Goal: Task Accomplishment & Management: Manage account settings

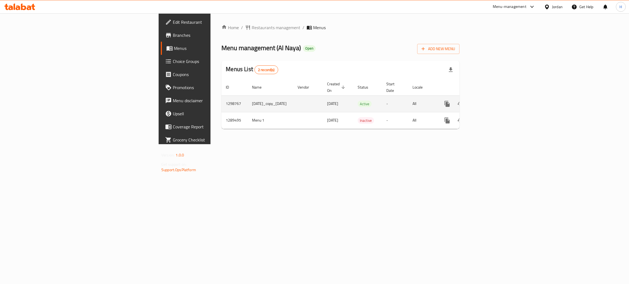
click at [493, 97] on link "enhanced table" at bounding box center [486, 103] width 13 height 13
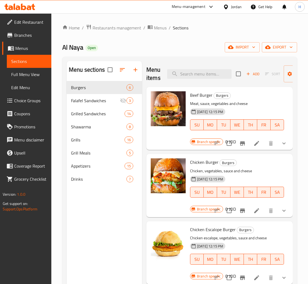
click at [26, 34] on span "Branches" at bounding box center [30, 35] width 33 height 7
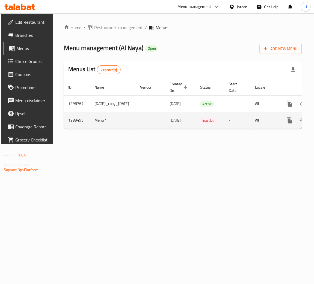
click at [250, 126] on td "-" at bounding box center [237, 120] width 26 height 17
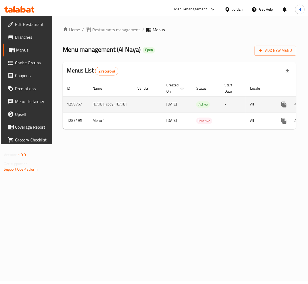
scroll to position [0, 52]
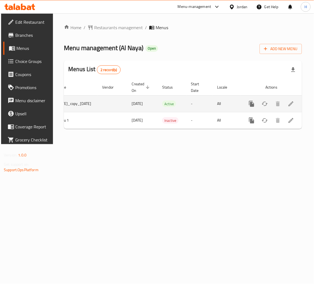
click at [299, 99] on td "enhanced table" at bounding box center [271, 103] width 61 height 17
click at [290, 102] on icon "enhanced table" at bounding box center [291, 104] width 7 height 7
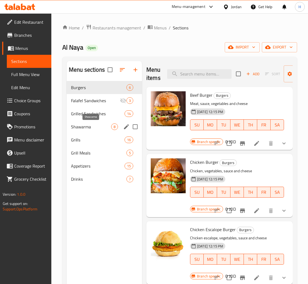
click at [96, 124] on span "Shawarma" at bounding box center [91, 127] width 40 height 7
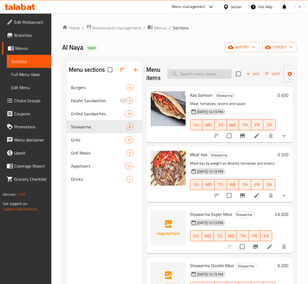
click at [197, 76] on input "search" at bounding box center [199, 74] width 64 height 10
type input "super"
type input "regular"
click at [252, 73] on span "Add" at bounding box center [252, 74] width 15 height 6
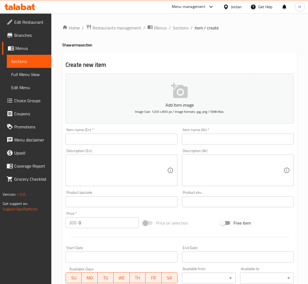
click at [92, 141] on input "text" at bounding box center [121, 139] width 112 height 11
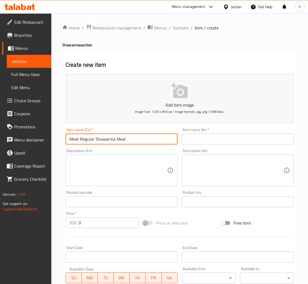
type input "Meat Regular Shawarma Meal"
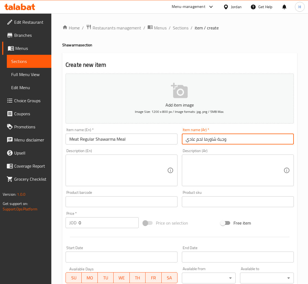
type input "وجبة شاورما لحم عادي"
click at [99, 224] on input "0" at bounding box center [109, 222] width 60 height 11
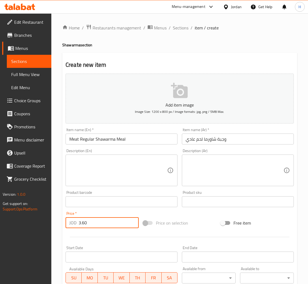
type input "3.60"
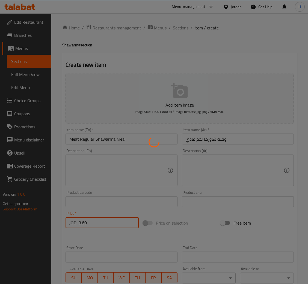
type input "0"
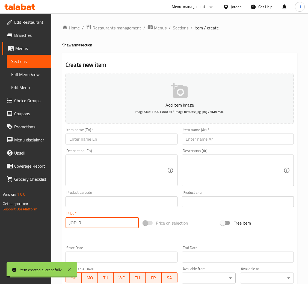
drag, startPoint x: 175, startPoint y: 27, endPoint x: 232, endPoint y: 39, distance: 58.2
click at [175, 27] on span "Sections" at bounding box center [181, 28] width 16 height 7
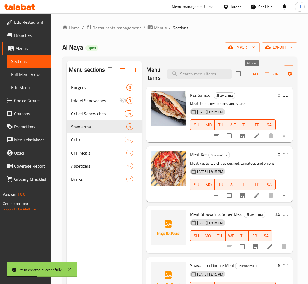
click at [252, 75] on span "Add" at bounding box center [252, 74] width 15 height 6
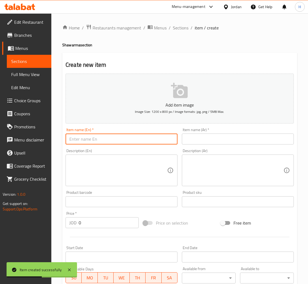
click at [147, 138] on input "text" at bounding box center [121, 139] width 112 height 11
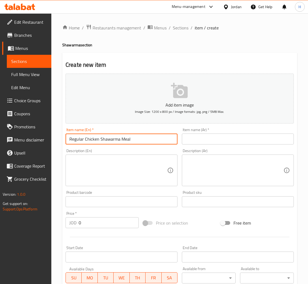
type input "Regular Chicken Shawarma Meal"
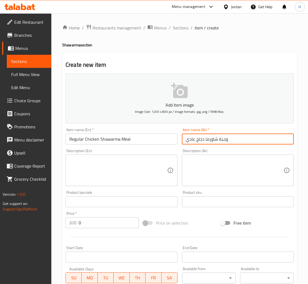
type input "وجبة شاورما دجاج عادي"
click at [112, 222] on input "0" at bounding box center [109, 222] width 60 height 11
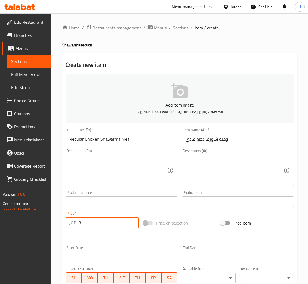
type input "3"
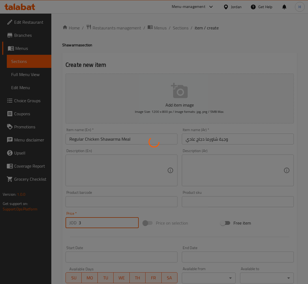
type input "0"
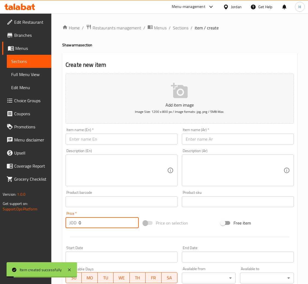
click at [135, 137] on input "text" at bounding box center [121, 139] width 112 height 11
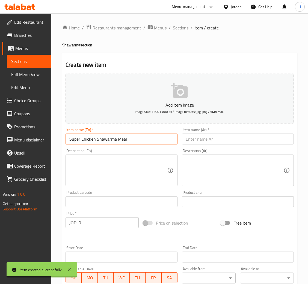
type input "Super Chicken Shawarma Meal"
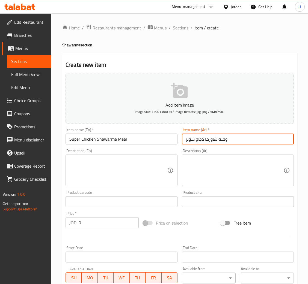
type input "وجبة شاورما دجاج سوبر"
click at [94, 222] on input "0" at bounding box center [109, 222] width 60 height 11
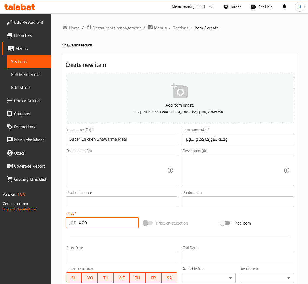
type input "4.20"
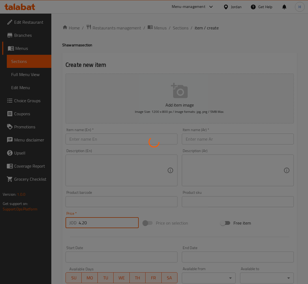
type input "0"
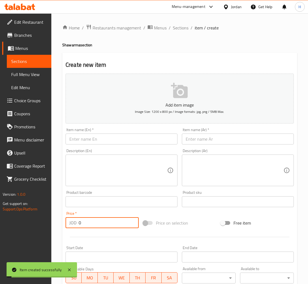
drag, startPoint x: 112, startPoint y: 130, endPoint x: 111, endPoint y: 134, distance: 3.8
click at [111, 134] on div "Item name (En)   * Item name (En) *" at bounding box center [121, 136] width 112 height 17
click at [109, 136] on input "text" at bounding box center [121, 139] width 112 height 11
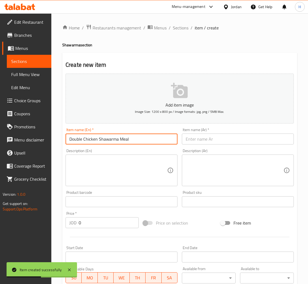
type input "Double Chicken Shawarma Meal"
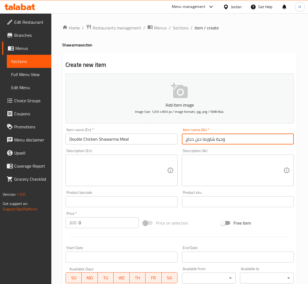
type input "وجبة شاورما دبل دجاج"
click at [100, 219] on input "0" at bounding box center [109, 222] width 60 height 11
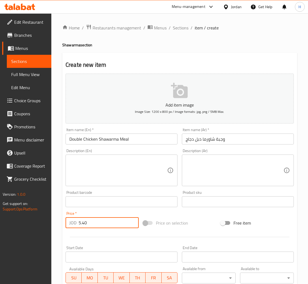
type input "5.40"
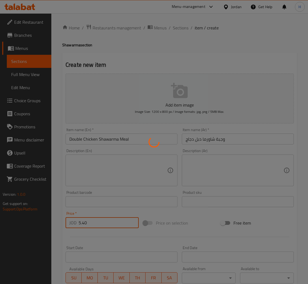
type input "0"
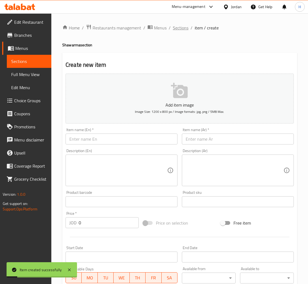
click at [178, 27] on span "Sections" at bounding box center [181, 28] width 16 height 7
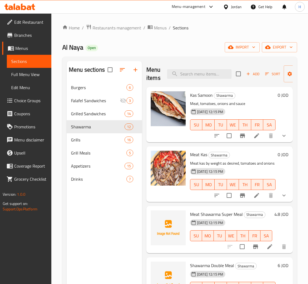
click at [206, 69] on div "Menu items Add Sort Manage items" at bounding box center [219, 74] width 146 height 26
click at [204, 77] on input "search" at bounding box center [199, 74] width 64 height 10
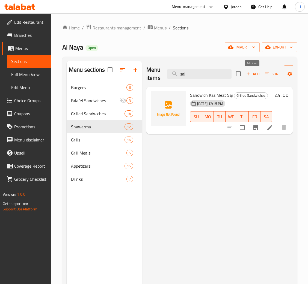
type input "saj"
click at [248, 73] on icon "button" at bounding box center [248, 73] width 5 height 5
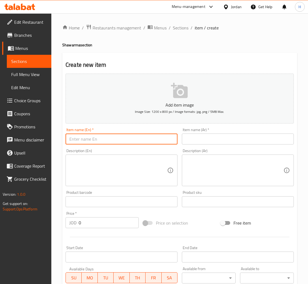
click at [169, 141] on input "text" at bounding box center [121, 139] width 112 height 11
type input "Chicken Saj Sandwich"
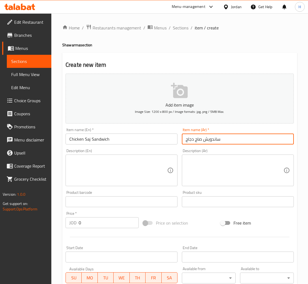
type input "ساندويش صاج دجاج"
click at [130, 223] on input "0" at bounding box center [109, 222] width 60 height 11
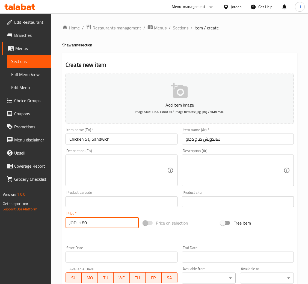
type input "1.80"
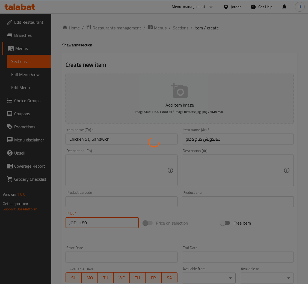
type input "0"
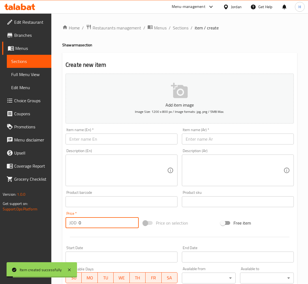
click at [180, 23] on div "Home / Restaurants management / Menus / Sections / item / create Shawarma secti…" at bounding box center [179, 199] width 256 height 372
drag, startPoint x: 180, startPoint y: 29, endPoint x: 183, endPoint y: 37, distance: 8.5
click at [180, 29] on span "Sections" at bounding box center [181, 28] width 16 height 7
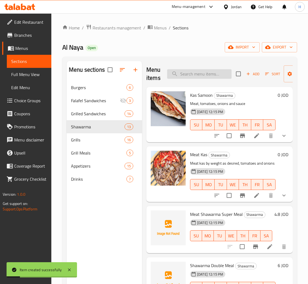
click at [212, 78] on input "search" at bounding box center [199, 74] width 64 height 10
type input "صمون"
click at [256, 77] on span "Add" at bounding box center [252, 74] width 15 height 6
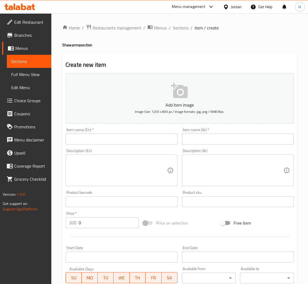
click at [163, 139] on input "text" at bounding box center [121, 139] width 112 height 11
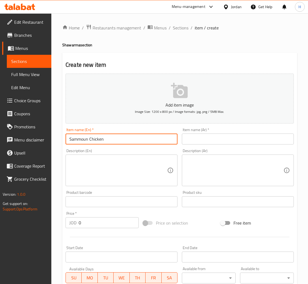
type input "Sammoun Chicken"
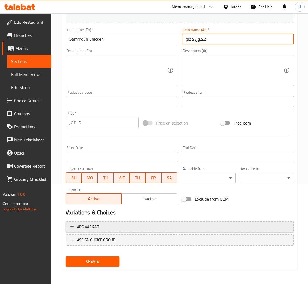
type input "صمون دجاج"
click at [122, 229] on span "Add variant" at bounding box center [179, 227] width 218 height 7
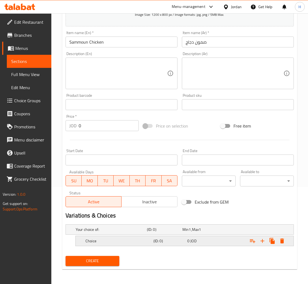
click at [115, 245] on div "Choice (ID: 0) 0 JOD" at bounding box center [186, 241] width 204 height 12
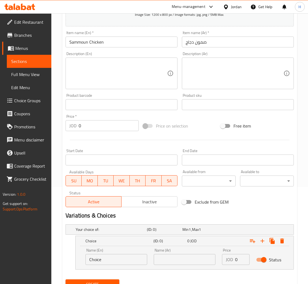
click at [106, 258] on input "Choice" at bounding box center [116, 259] width 62 height 11
type input "small"
type input "صغير"
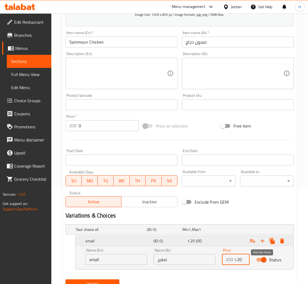
type input "1.20"
click at [258, 241] on button "Expand" at bounding box center [262, 241] width 10 height 10
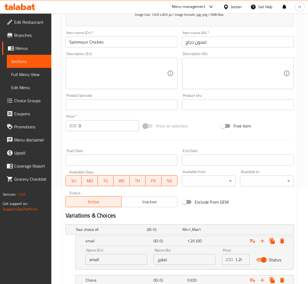
drag, startPoint x: 271, startPoint y: 151, endPoint x: 255, endPoint y: 156, distance: 16.8
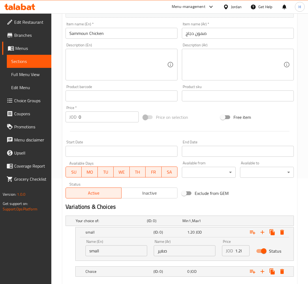
scroll to position [137, 0]
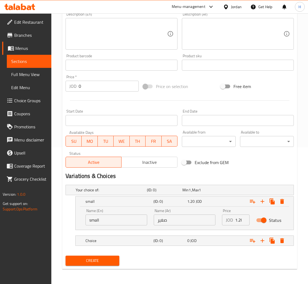
drag, startPoint x: 255, startPoint y: 156, endPoint x: 165, endPoint y: 260, distance: 137.5
click at [166, 262] on div "Create" at bounding box center [179, 261] width 232 height 14
click at [141, 234] on nav at bounding box center [179, 233] width 228 height 4
click at [137, 244] on div "Choice" at bounding box center [118, 241] width 68 height 8
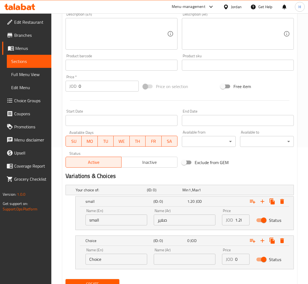
click at [131, 259] on input "Choice" at bounding box center [116, 259] width 62 height 11
click at [131, 258] on input "Choice" at bounding box center [116, 259] width 62 height 11
type input "large"
type input "كبير"
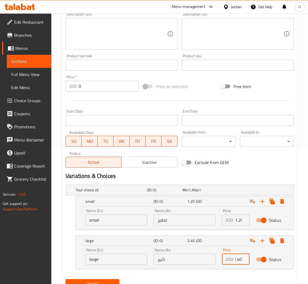
type input "2.40"
click at [65, 279] on button "Create" at bounding box center [92, 284] width 54 height 10
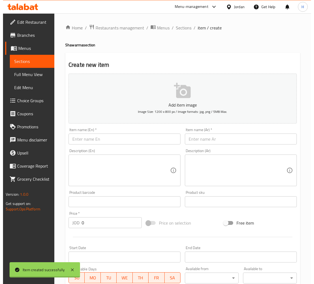
scroll to position [0, 0]
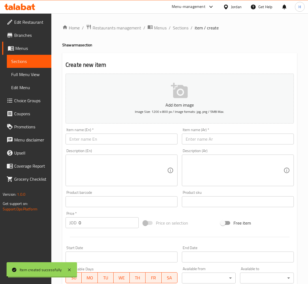
type input "0"
click at [183, 26] on span "Sections" at bounding box center [181, 28] width 16 height 7
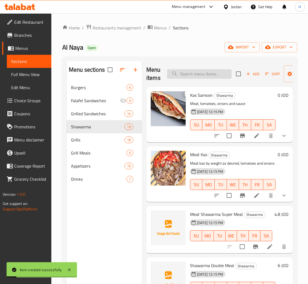
click at [207, 71] on input "search" at bounding box center [199, 74] width 64 height 10
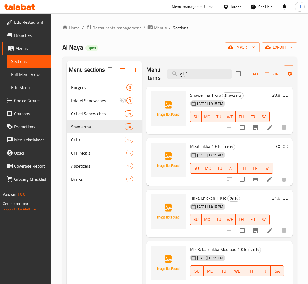
type input "كيلو"
drag, startPoint x: 261, startPoint y: 126, endPoint x: 252, endPoint y: 117, distance: 12.9
click at [46, 51] on span "Menus" at bounding box center [31, 48] width 32 height 7
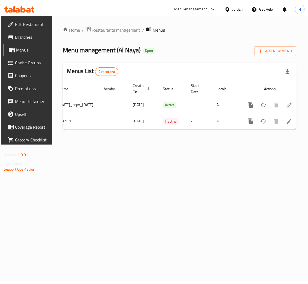
scroll to position [0, 52]
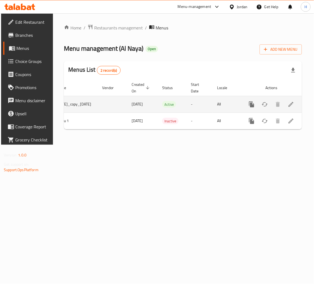
click at [291, 109] on link "enhanced table" at bounding box center [290, 104] width 13 height 13
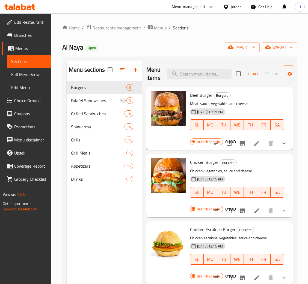
click at [8, 30] on link "Branches" at bounding box center [26, 35] width 49 height 13
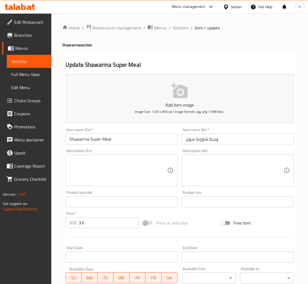
click at [105, 222] on input "3.6" at bounding box center [109, 222] width 60 height 11
click at [129, 136] on input "Shawarma Super Meal" at bounding box center [121, 139] width 112 height 11
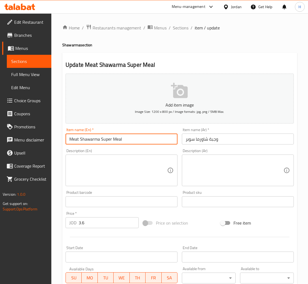
type input "Meat Shawarma Super Meal"
click at [247, 140] on input "وجبة شاورما سوبر" at bounding box center [238, 139] width 112 height 11
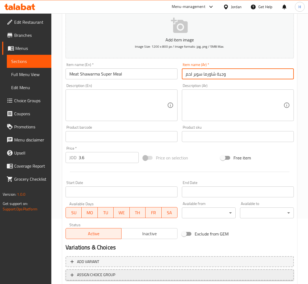
scroll to position [100, 0]
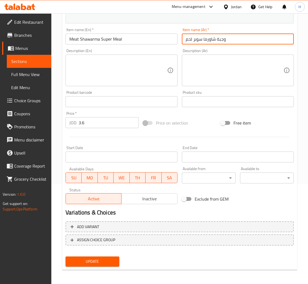
type input "وجبة شاورما سوبر لحم"
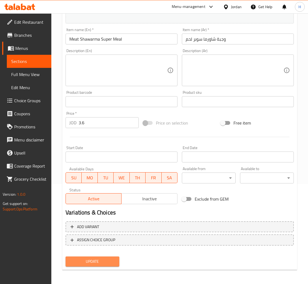
click at [111, 264] on span "Update" at bounding box center [92, 261] width 45 height 7
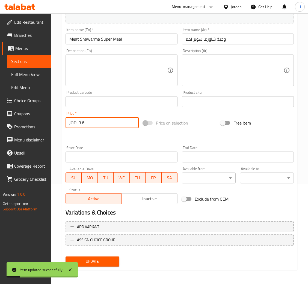
click at [98, 119] on input "3.6" at bounding box center [109, 122] width 60 height 11
type input "4.80"
click at [65, 257] on button "Update" at bounding box center [92, 262] width 54 height 10
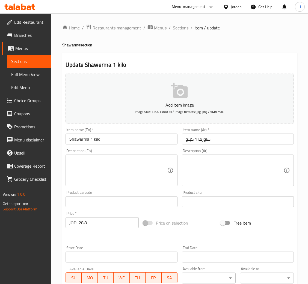
click at [115, 142] on input "Shawerma 1 kilo" at bounding box center [121, 139] width 112 height 11
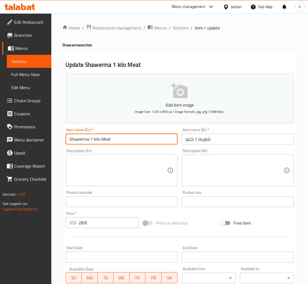
type input "Shawerma 1 kilo Meat"
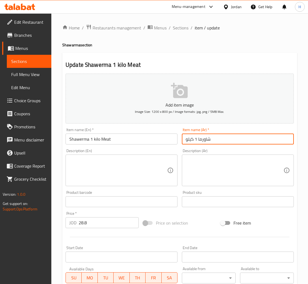
click at [231, 135] on input "شاورما 1 كيلو" at bounding box center [238, 139] width 112 height 11
click at [229, 141] on input "شاورما 1 كيلو" at bounding box center [238, 139] width 112 height 11
click at [222, 138] on input "شاورما 1 كيلو" at bounding box center [238, 139] width 112 height 11
click at [208, 138] on input "شاورما 1 كيلو" at bounding box center [238, 139] width 112 height 11
click at [211, 141] on input "شاورما 1 كيلو" at bounding box center [238, 139] width 112 height 11
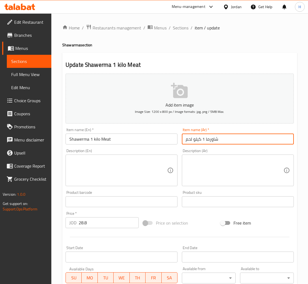
type input "شاورما 1 كيلو لحم"
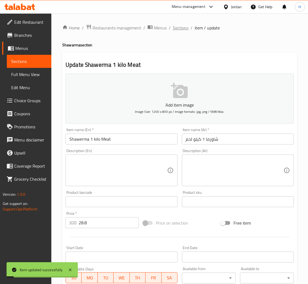
click at [175, 27] on span "Sections" at bounding box center [181, 28] width 16 height 7
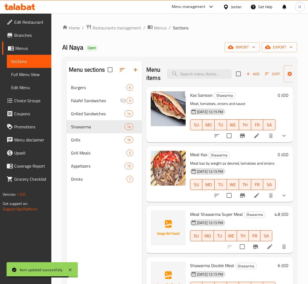
click at [255, 67] on div "Add Sort Manage items" at bounding box center [278, 73] width 84 height 17
click at [249, 75] on icon "button" at bounding box center [248, 73] width 5 height 5
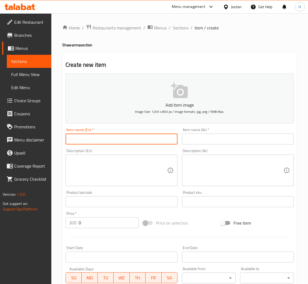
drag, startPoint x: 171, startPoint y: 139, endPoint x: 174, endPoint y: 134, distance: 5.5
click at [170, 138] on input "text" at bounding box center [121, 139] width 112 height 11
type input "Chicken Shawarma 1 kilo"
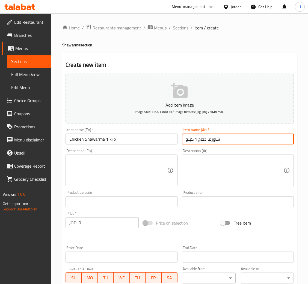
type input "شاورما دجاج 1 كيلو"
click at [107, 221] on input "0" at bounding box center [109, 222] width 60 height 11
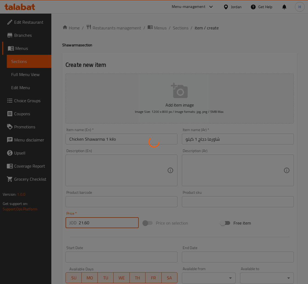
type input "0"
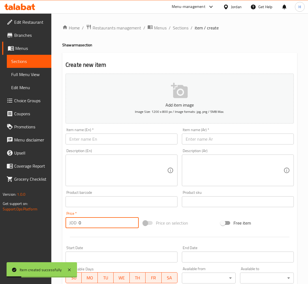
click at [136, 142] on input "text" at bounding box center [121, 139] width 112 height 11
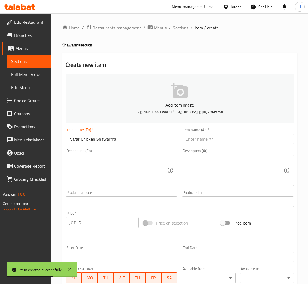
type input "Nafar Chicken Shawarma"
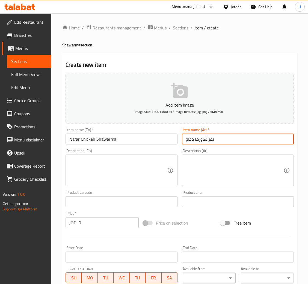
type input "نفر شاورما دجاج"
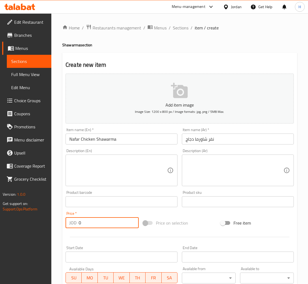
click at [114, 224] on input "0" at bounding box center [109, 222] width 60 height 11
type input "4.20"
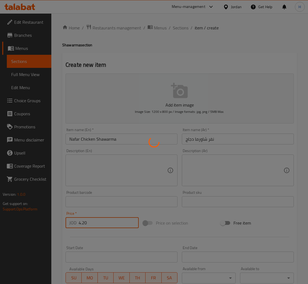
type input "0"
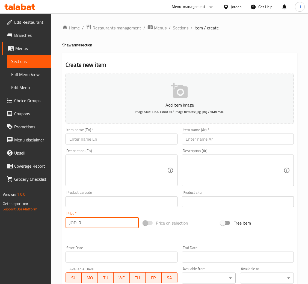
click at [174, 26] on span "Sections" at bounding box center [181, 28] width 16 height 7
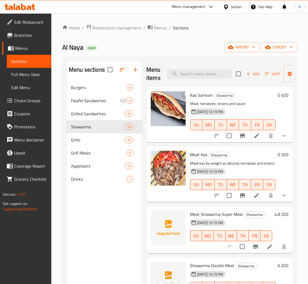
click at [102, 234] on div "Menu sections Burgers 6 Falafel Sandwiches 3 Grilled Sandwiches 14 Shawarma 16 …" at bounding box center [104, 203] width 75 height 284
click at [26, 35] on span "Branches" at bounding box center [30, 35] width 33 height 7
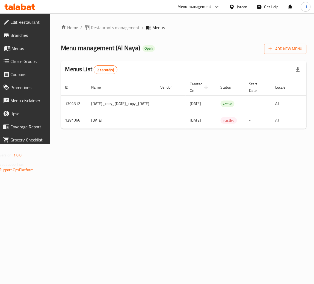
click at [272, 133] on div "Home / Restaurants management / Menus Menu management ( Al Naya ) Open Add New …" at bounding box center [184, 78] width 246 height 109
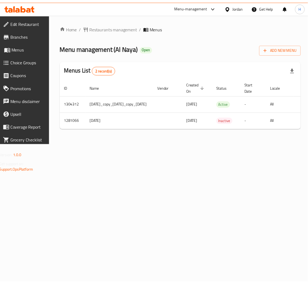
scroll to position [0, 84]
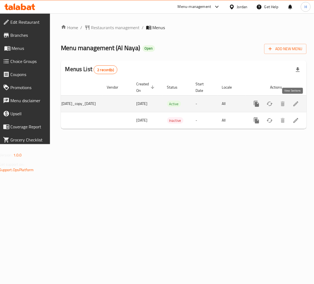
click at [291, 108] on link "enhanced table" at bounding box center [295, 103] width 13 height 13
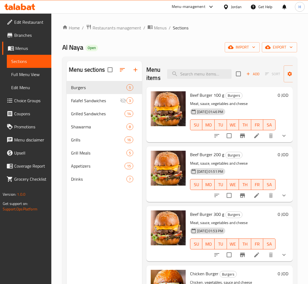
scroll to position [41, 0]
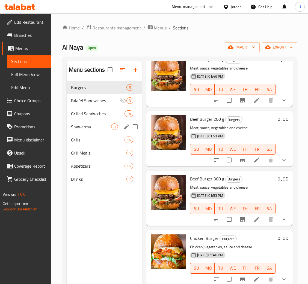
click at [68, 123] on div "Shawarma 8" at bounding box center [104, 126] width 75 height 13
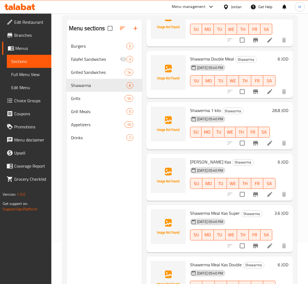
scroll to position [77, 0]
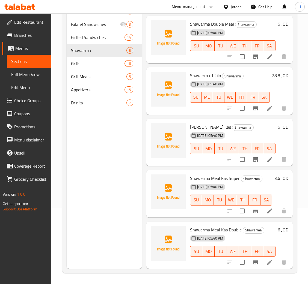
click at [105, 209] on div "Menu sections Burgers 5 Falafel Sandwiches 3 Grilled Sandwiches 14 Shawarma 8 G…" at bounding box center [104, 127] width 75 height 284
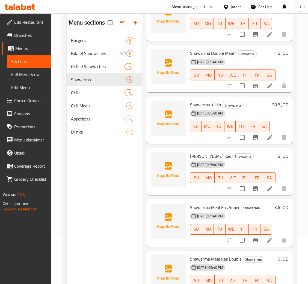
scroll to position [0, 0]
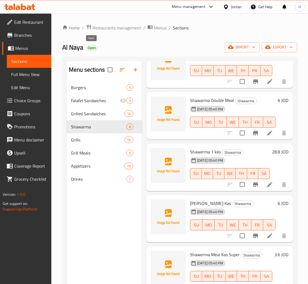
click at [86, 49] on span "Open" at bounding box center [91, 48] width 13 height 5
click at [71, 50] on span "Al Naya" at bounding box center [72, 47] width 21 height 12
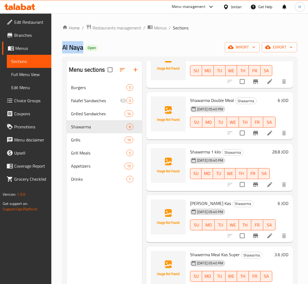
click at [71, 50] on span "Al Naya" at bounding box center [72, 47] width 21 height 12
click at [94, 47] on span "Open" at bounding box center [91, 48] width 13 height 5
click at [91, 49] on span "Open" at bounding box center [91, 48] width 13 height 5
click at [104, 49] on div "Al Naya Open import export" at bounding box center [179, 47] width 235 height 10
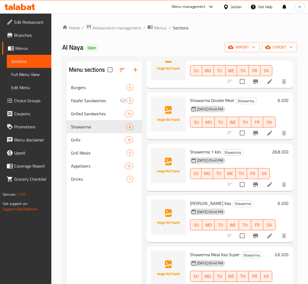
click at [81, 52] on span "Al Naya" at bounding box center [72, 47] width 21 height 12
click at [115, 46] on div "Al Naya Open import export" at bounding box center [179, 47] width 235 height 10
click at [32, 39] on link "Branches" at bounding box center [26, 35] width 49 height 13
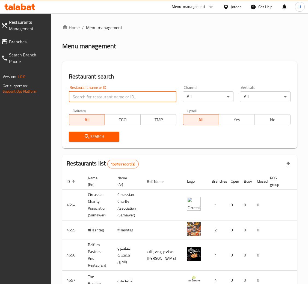
click at [93, 92] on input "search" at bounding box center [123, 96] width 108 height 11
type input "al naya"
click button "Search" at bounding box center [94, 137] width 50 height 10
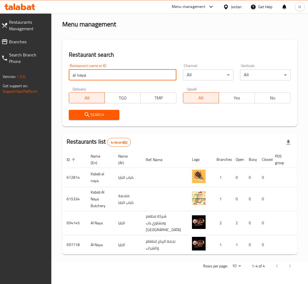
scroll to position [0, 30]
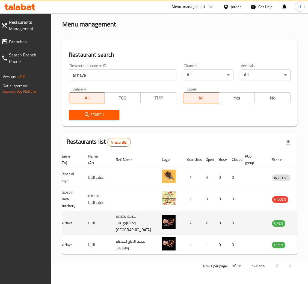
click at [301, 221] on icon "enhanced table" at bounding box center [304, 223] width 6 height 5
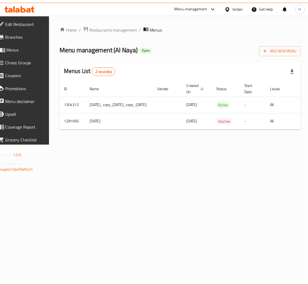
scroll to position [0, 84]
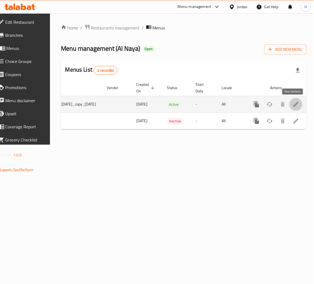
click at [293, 106] on icon "enhanced table" at bounding box center [295, 104] width 5 height 5
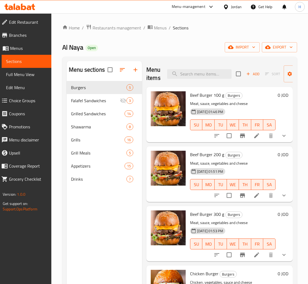
click at [35, 12] on div "Menu-management Jordan Get Help H" at bounding box center [154, 6] width 308 height 13
click at [24, 8] on icon at bounding box center [19, 7] width 31 height 7
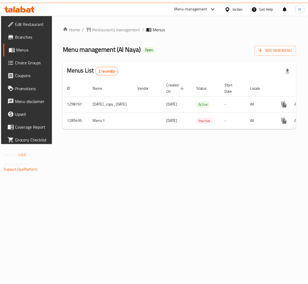
scroll to position [0, 52]
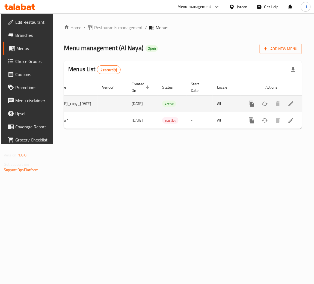
click at [293, 101] on icon "enhanced table" at bounding box center [291, 104] width 7 height 7
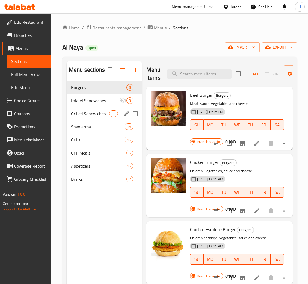
click at [92, 126] on span "Shawarma" at bounding box center [97, 127] width 53 height 7
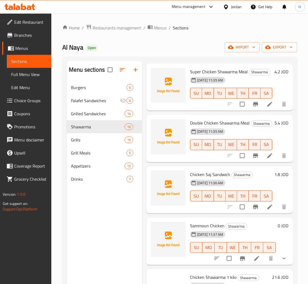
scroll to position [620, 0]
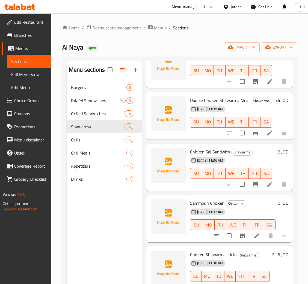
click at [32, 37] on span "Branches" at bounding box center [30, 35] width 33 height 7
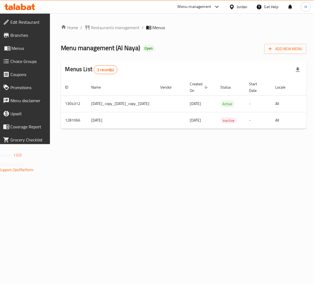
click at [273, 133] on div "Home / Restaurants management / Menus Menu management ( Al Naya ) Open Add New …" at bounding box center [184, 78] width 246 height 109
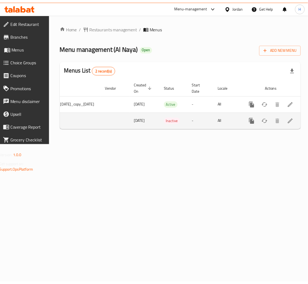
scroll to position [0, 84]
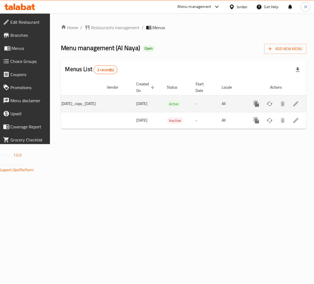
click at [294, 103] on icon "enhanced table" at bounding box center [295, 104] width 7 height 7
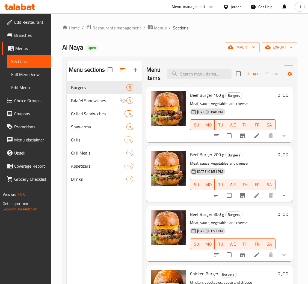
click at [28, 7] on icon at bounding box center [19, 7] width 31 height 7
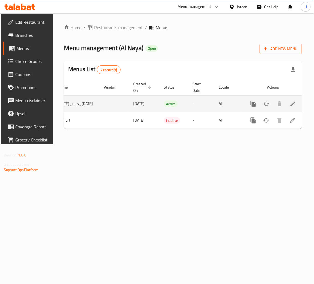
scroll to position [0, 52]
click at [292, 101] on icon "enhanced table" at bounding box center [291, 104] width 7 height 7
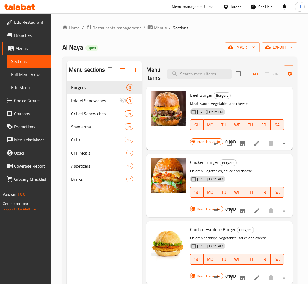
drag, startPoint x: 17, startPoint y: 46, endPoint x: 30, endPoint y: 48, distance: 13.8
click at [17, 46] on span "Menus" at bounding box center [31, 48] width 32 height 7
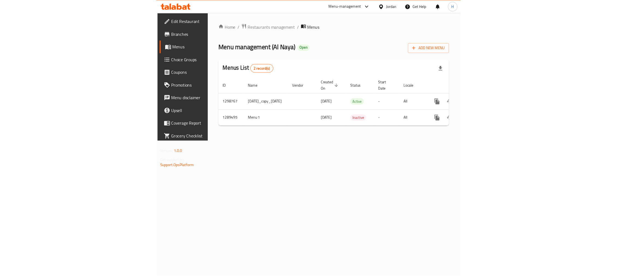
scroll to position [0, 52]
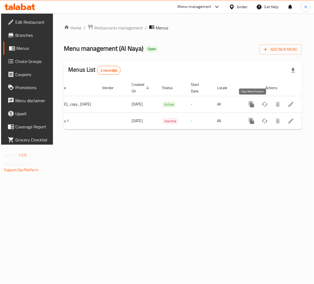
click at [251, 102] on icon "more" at bounding box center [251, 104] width 7 height 7
click at [274, 112] on li "Copy menu" at bounding box center [273, 116] width 55 height 10
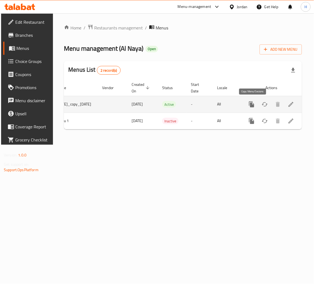
click at [254, 106] on icon "more" at bounding box center [251, 104] width 5 height 6
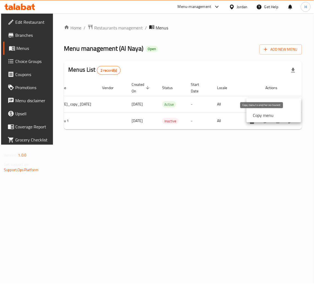
click at [264, 112] on strong "Copy menu" at bounding box center [263, 115] width 21 height 7
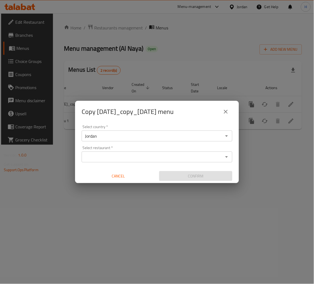
click at [151, 152] on div "Select restaurant *" at bounding box center [157, 157] width 151 height 11
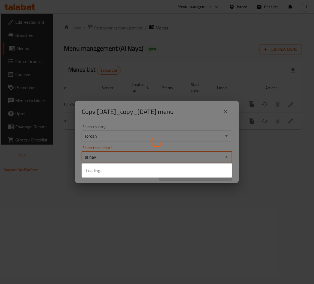
type input "al naya"
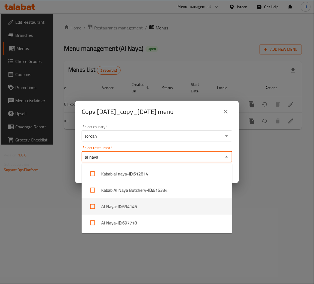
click at [141, 206] on li "Al Naya - ID: 694145" at bounding box center [157, 207] width 151 height 16
checkbox input "true"
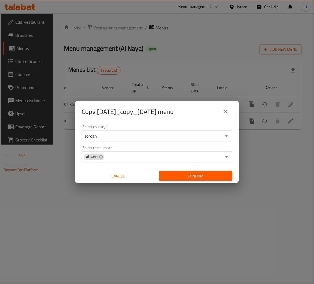
click at [178, 118] on div "Copy [DATE]_copy_[DATE] menu" at bounding box center [157, 111] width 151 height 13
click at [208, 178] on span "Confirm" at bounding box center [195, 176] width 64 height 7
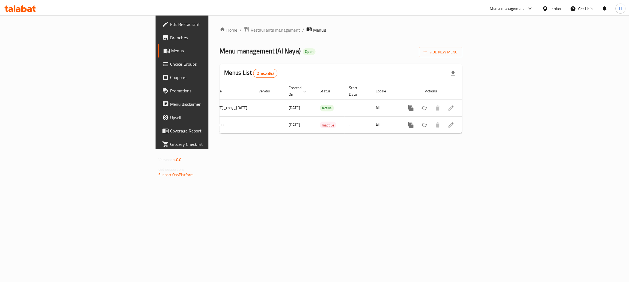
scroll to position [0, 0]
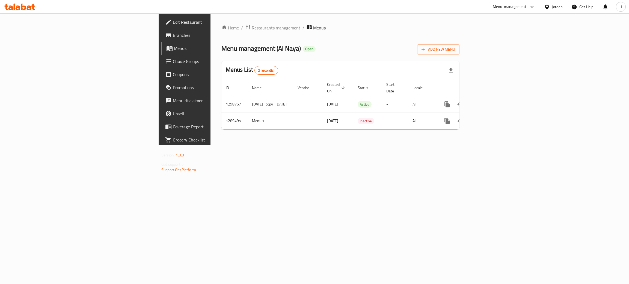
click at [314, 45] on div "Menu management ( [PERSON_NAME] ) Open Add New Menu" at bounding box center [340, 48] width 238 height 12
click at [210, 145] on div "Home / Restaurants management / Menus Menu management ( Al Naya ) Open Add New …" at bounding box center [340, 79] width 260 height 132
click at [10, 10] on div at bounding box center [20, 6] width 40 height 11
click at [24, 11] on div at bounding box center [20, 6] width 40 height 11
click at [24, 7] on icon at bounding box center [23, 7] width 5 height 7
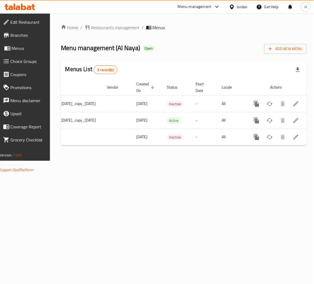
scroll to position [0, 84]
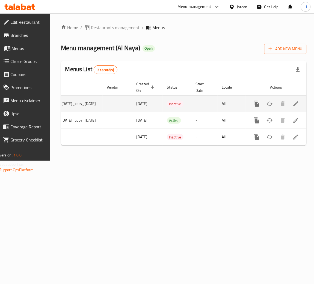
click at [293, 101] on icon "enhanced table" at bounding box center [295, 104] width 7 height 7
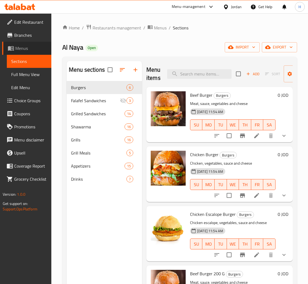
click at [28, 49] on span "Menus" at bounding box center [31, 48] width 32 height 7
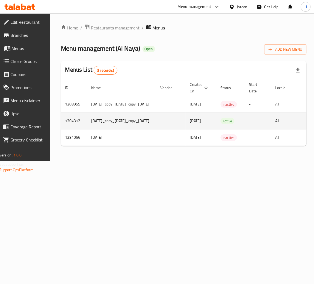
scroll to position [0, 84]
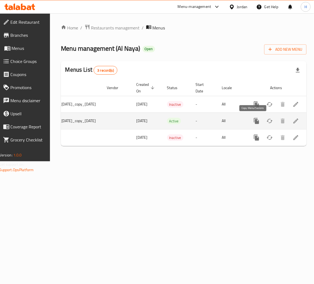
click at [254, 122] on icon "more" at bounding box center [256, 121] width 5 height 6
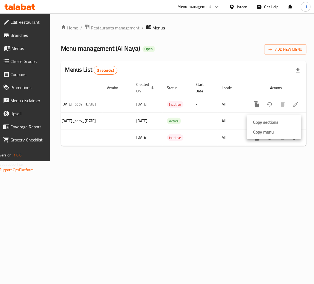
click at [262, 123] on strong "Copy sections" at bounding box center [265, 122] width 25 height 7
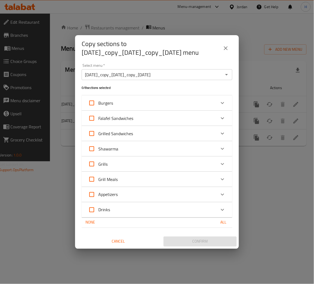
click at [121, 149] on div "Shawarma" at bounding box center [152, 148] width 128 height 13
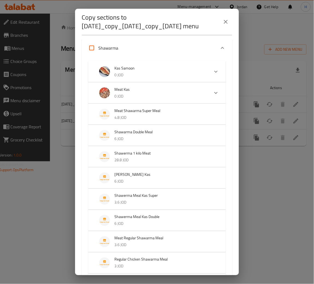
scroll to position [41, 0]
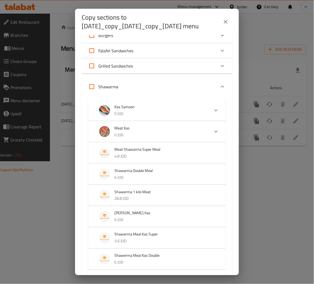
click at [206, 93] on div "Shawarma" at bounding box center [152, 86] width 128 height 13
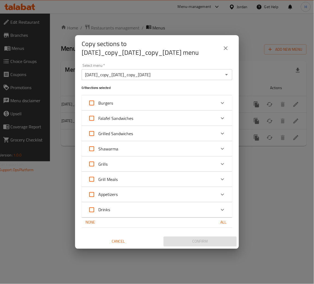
scroll to position [0, 0]
click at [88, 152] on input "Shawarma" at bounding box center [91, 148] width 13 height 13
checkbox input "true"
click at [199, 245] on span "Confirm" at bounding box center [200, 241] width 64 height 7
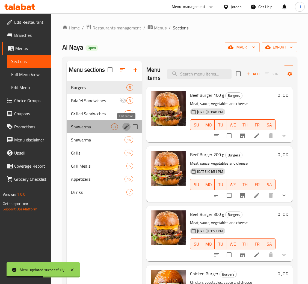
click at [127, 129] on icon "edit" at bounding box center [126, 127] width 7 height 7
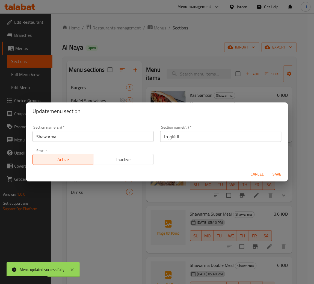
click at [99, 142] on div "Section name(En)   * Shawarma Section name(En) *" at bounding box center [93, 133] width 128 height 23
click at [101, 141] on input "Shawarma" at bounding box center [92, 136] width 121 height 11
type input "Shawarma - old"
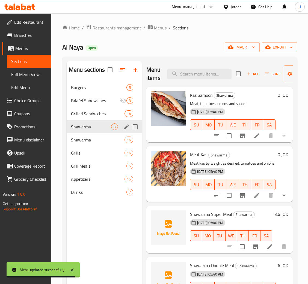
click at [127, 130] on icon "edit" at bounding box center [126, 127] width 7 height 7
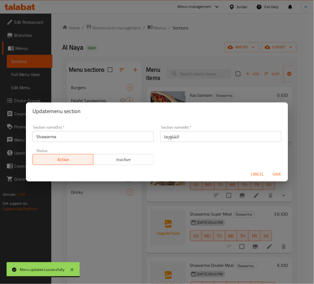
click at [117, 139] on input "Shawarma" at bounding box center [92, 136] width 121 height 11
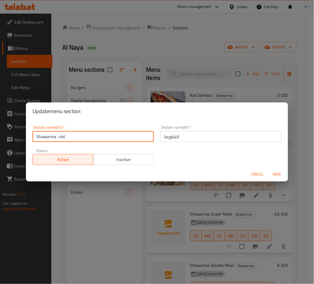
type input "Shawarma -old"
click at [277, 173] on span "Save" at bounding box center [276, 174] width 13 height 7
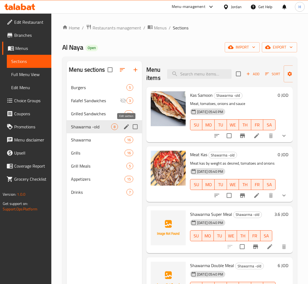
click at [125, 127] on icon "edit" at bounding box center [126, 126] width 5 height 5
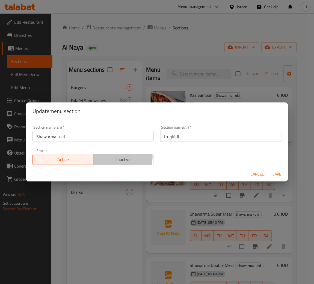
click at [109, 157] on span "Inactive" at bounding box center [123, 160] width 56 height 8
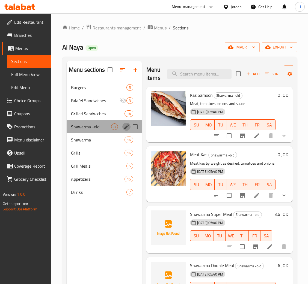
click at [125, 127] on icon "edit" at bounding box center [126, 127] width 7 height 7
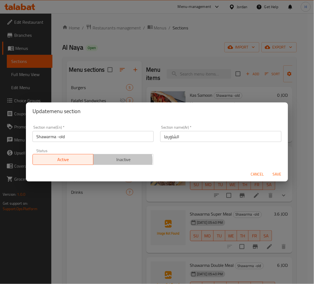
click at [121, 161] on span "Inactive" at bounding box center [123, 160] width 56 height 8
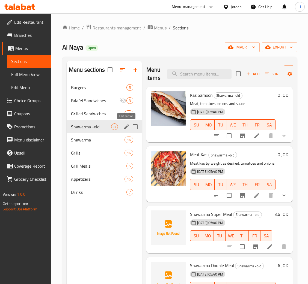
click at [126, 129] on icon "edit" at bounding box center [126, 127] width 7 height 7
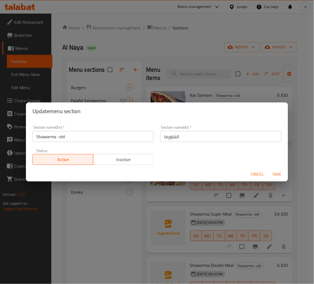
click at [271, 175] on span "Save" at bounding box center [276, 174] width 13 height 7
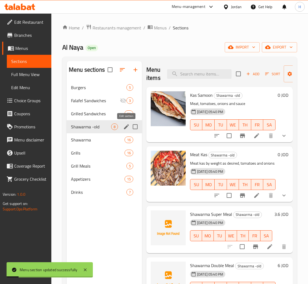
click at [125, 127] on icon "edit" at bounding box center [126, 127] width 7 height 7
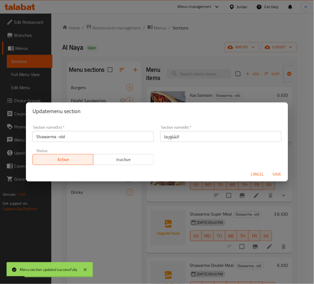
drag, startPoint x: 117, startPoint y: 158, endPoint x: 201, endPoint y: 166, distance: 85.0
click at [137, 160] on span "Inactive" at bounding box center [123, 160] width 56 height 8
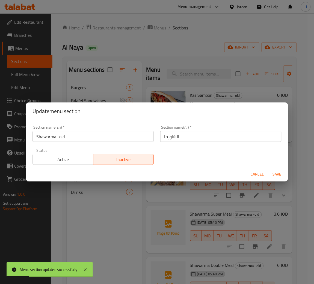
click at [276, 178] on span "Save" at bounding box center [276, 174] width 13 height 7
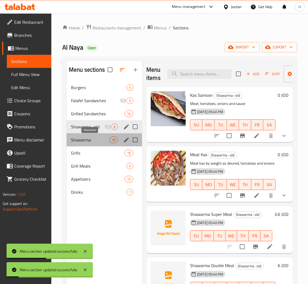
click at [101, 140] on span "Shawarma" at bounding box center [90, 140] width 38 height 7
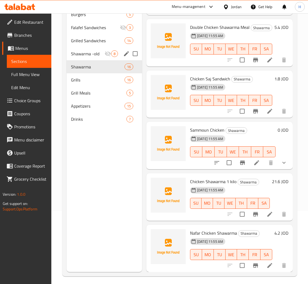
scroll to position [77, 0]
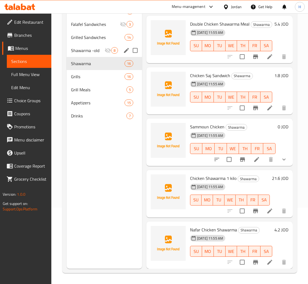
click at [253, 156] on icon at bounding box center [256, 159] width 7 height 7
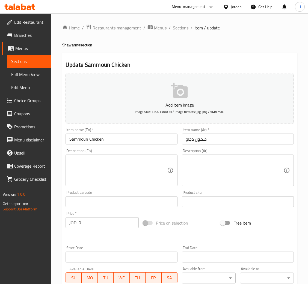
click at [28, 47] on span "Menus" at bounding box center [31, 48] width 32 height 7
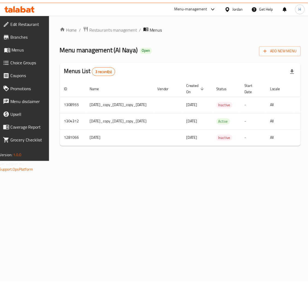
scroll to position [0, 84]
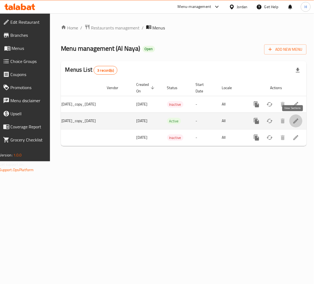
click at [292, 121] on icon "enhanced table" at bounding box center [295, 121] width 7 height 7
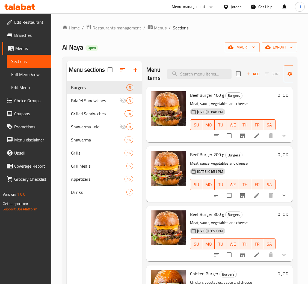
click at [105, 236] on div "Menu sections Burgers 5 Falafel Sandwiches 3 Grilled Sandwiches 14 Shawarma -ol…" at bounding box center [104, 203] width 75 height 284
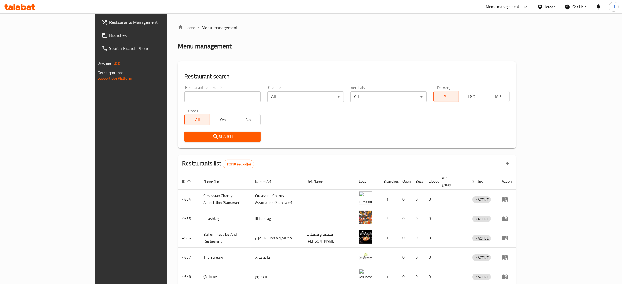
click at [109, 37] on span "Branches" at bounding box center [151, 35] width 85 height 7
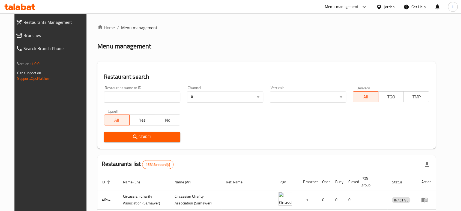
click at [120, 103] on div "Restaurant name or ID Restaurant name or ID" at bounding box center [142, 93] width 83 height 23
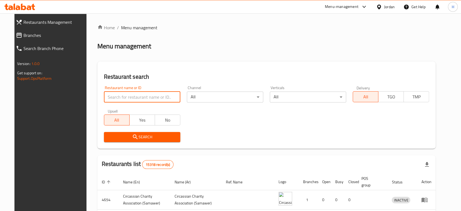
click at [120, 101] on input "search" at bounding box center [142, 96] width 76 height 11
paste input "741792"
type input "741792"
click button "Search" at bounding box center [142, 137] width 76 height 10
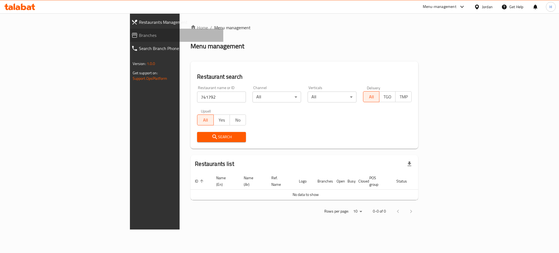
click at [139, 35] on span "Branches" at bounding box center [179, 35] width 80 height 7
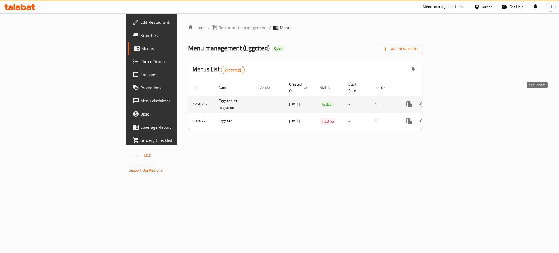
click at [452, 101] on icon "enhanced table" at bounding box center [448, 104] width 7 height 7
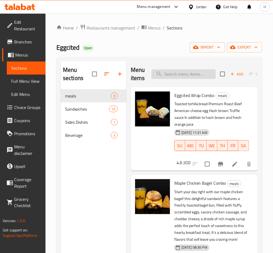
click at [184, 79] on input "search" at bounding box center [184, 74] width 64 height 10
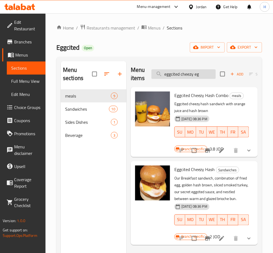
type input "eggcited cheezy egg"
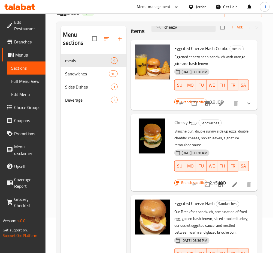
scroll to position [76, 0]
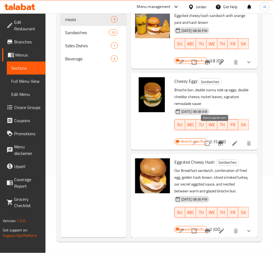
type input "cheezy"
click at [214, 137] on button "Branch-specific-item" at bounding box center [220, 143] width 13 height 13
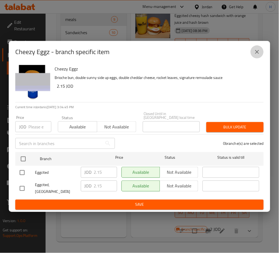
click at [260, 58] on button "close" at bounding box center [256, 51] width 13 height 13
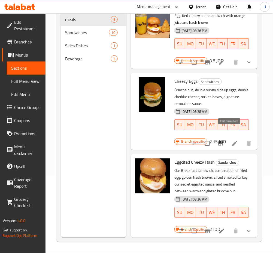
click at [232, 140] on icon at bounding box center [235, 143] width 7 height 7
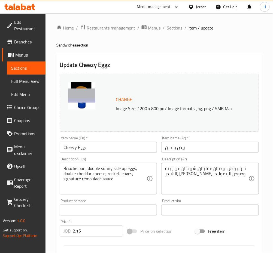
click at [176, 32] on div "Home / Restaurants management / Menus / Sections / item / update Sandwiches sec…" at bounding box center [159, 203] width 206 height 358
click at [177, 29] on span "Sections" at bounding box center [175, 28] width 16 height 7
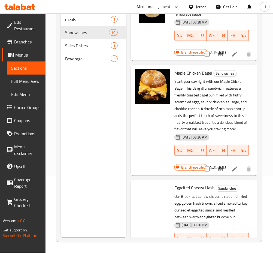
scroll to position [145, 0]
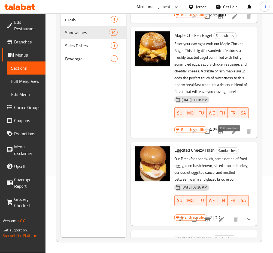
drag, startPoint x: 231, startPoint y: 138, endPoint x: 233, endPoint y: 168, distance: 29.5
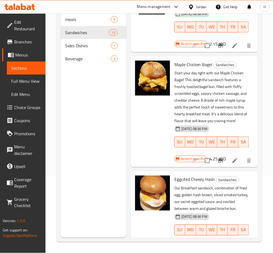
scroll to position [36, 0]
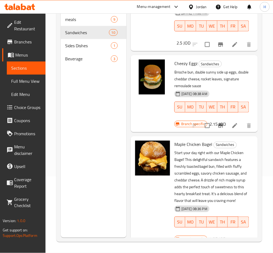
click at [232, 123] on icon at bounding box center [235, 125] width 7 height 7
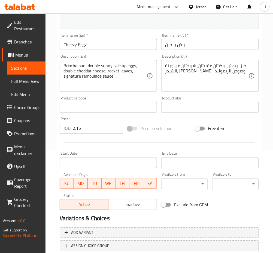
scroll to position [140, 0]
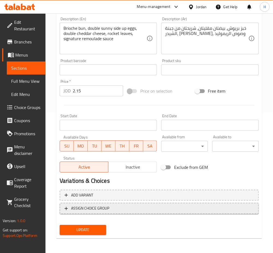
click at [117, 207] on span "ASSIGN CHOICE GROUP" at bounding box center [160, 208] width 190 height 7
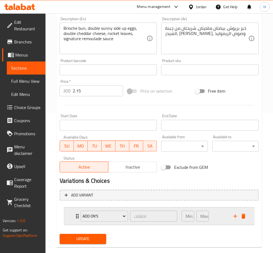
click at [68, 216] on div "Add on's اضافات ​ Min: 0 ​ Max: 1 ​" at bounding box center [159, 215] width 190 height 17
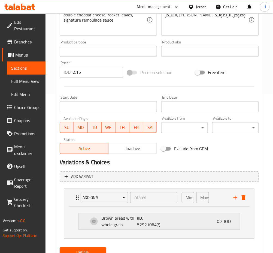
scroll to position [181, 0]
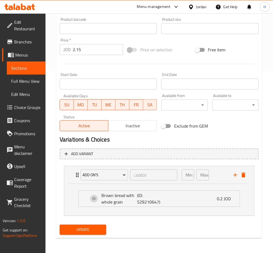
click at [93, 232] on span "Update" at bounding box center [83, 229] width 38 height 7
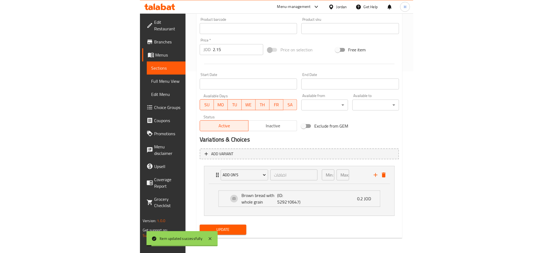
scroll to position [179, 0]
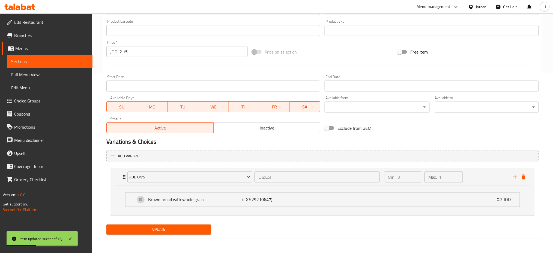
click at [21, 5] on icon at bounding box center [23, 7] width 5 height 7
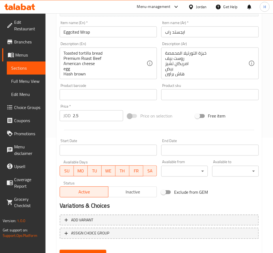
scroll to position [140, 0]
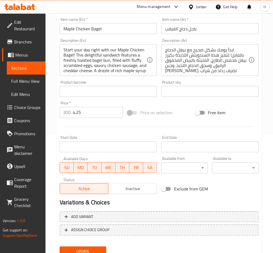
scroll to position [140, 0]
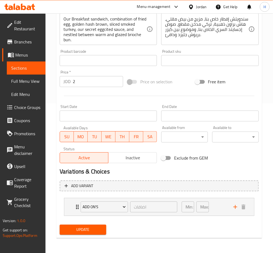
scroll to position [150, 0]
drag, startPoint x: 71, startPoint y: 206, endPoint x: 68, endPoint y: 208, distance: 4.1
click at [71, 206] on div "Add on's اضافات ​ Min: 0 ​ Max: 1 ​" at bounding box center [159, 206] width 190 height 17
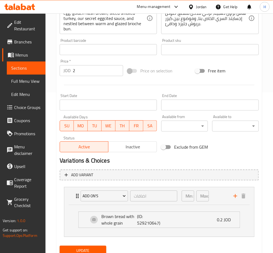
scroll to position [177, 0]
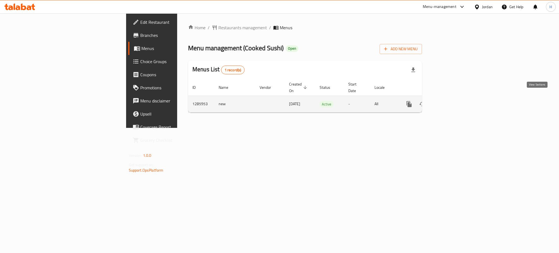
click at [452, 101] on icon "enhanced table" at bounding box center [448, 104] width 7 height 7
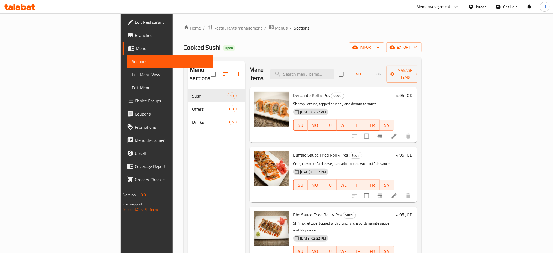
drag, startPoint x: 156, startPoint y: 103, endPoint x: 142, endPoint y: 101, distance: 13.9
click at [339, 30] on ol "Home / Restaurants management / Menus / Sections" at bounding box center [303, 27] width 238 height 7
